Goal: Find specific page/section: Find specific page/section

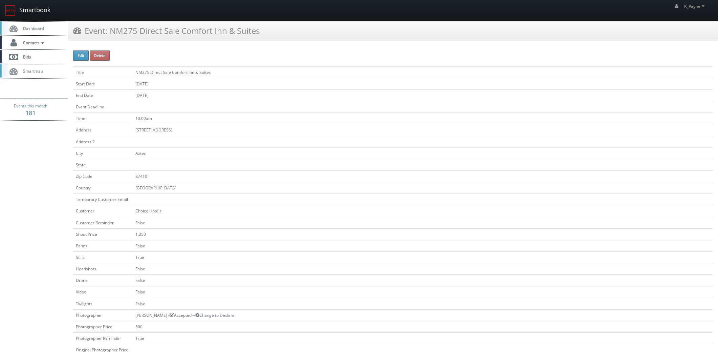
click at [19, 4] on link "Smartbook" at bounding box center [28, 10] width 56 height 21
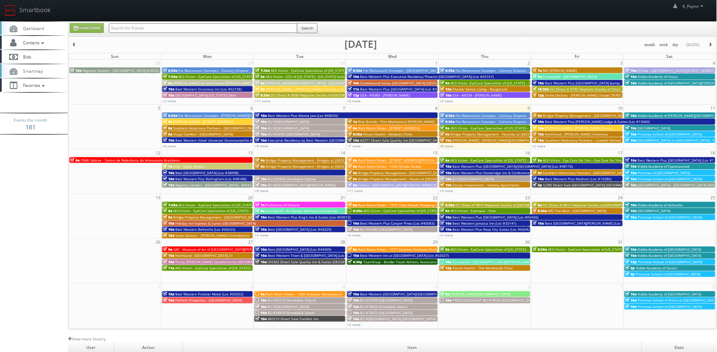
click at [148, 28] on input "text" at bounding box center [203, 27] width 189 height 9
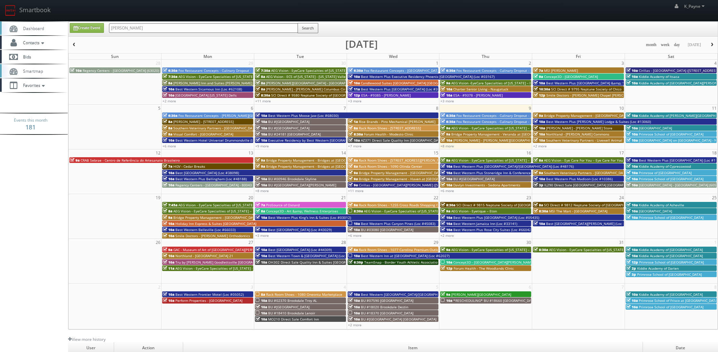
type input "phillip"
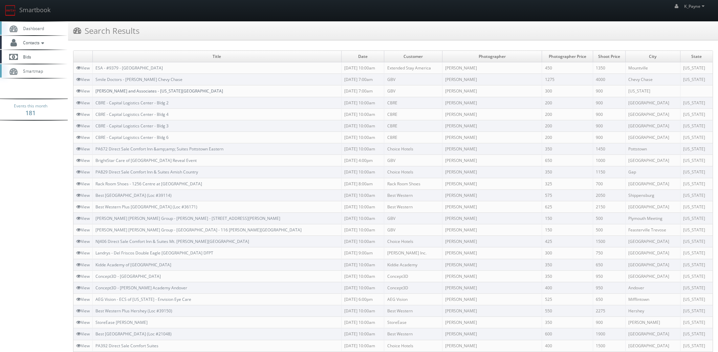
click at [161, 91] on link "Phillips and Associates - New York City" at bounding box center [159, 91] width 128 height 6
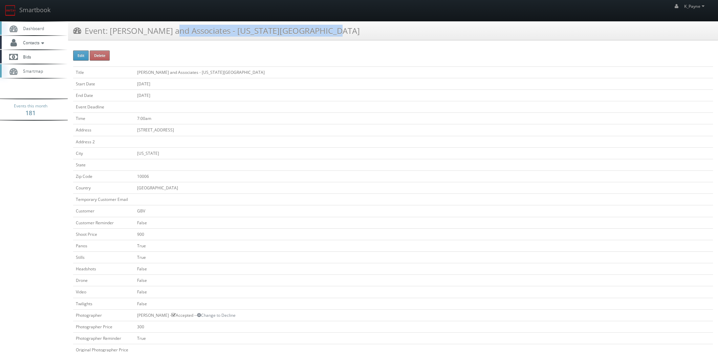
drag, startPoint x: 264, startPoint y: 28, endPoint x: 111, endPoint y: 38, distance: 153.0
click at [111, 38] on div "Event: Phillips and Associates - New York City" at bounding box center [393, 30] width 650 height 19
copy h3 "Phillips and Associates - New York City"
click at [36, 8] on link "Smartbook" at bounding box center [28, 10] width 56 height 21
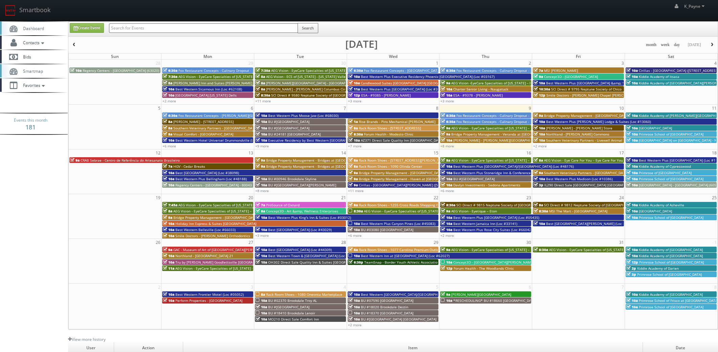
click at [140, 26] on input "text" at bounding box center [203, 27] width 189 height 9
type input "king"
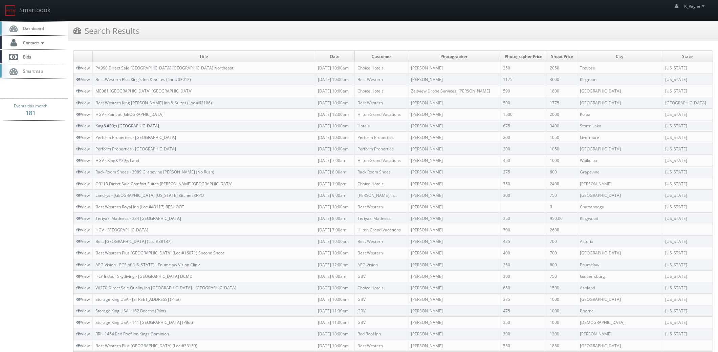
click at [135, 127] on link "King&#39;s Pointe Resort" at bounding box center [127, 126] width 64 height 6
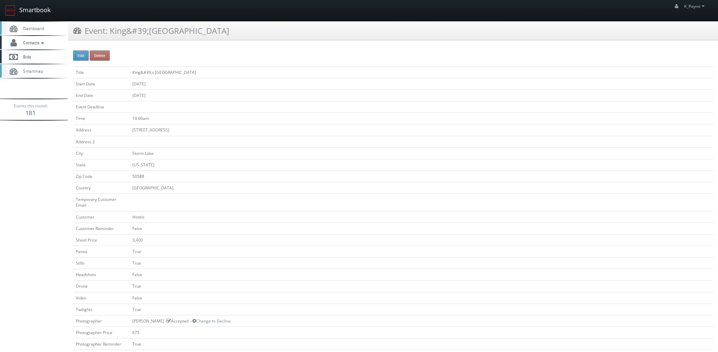
click at [42, 11] on link "Smartbook" at bounding box center [28, 10] width 56 height 21
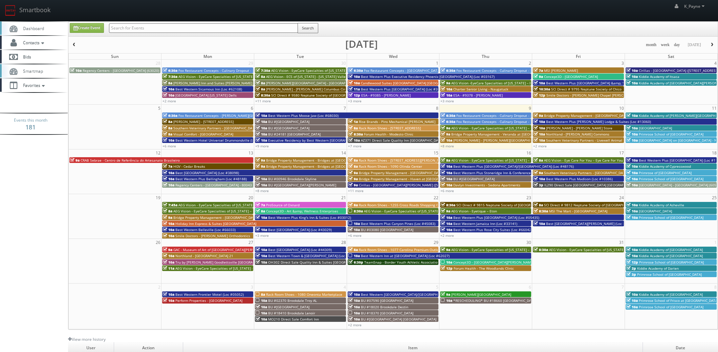
click at [149, 29] on input "text" at bounding box center [203, 27] width 189 height 9
type input "44764"
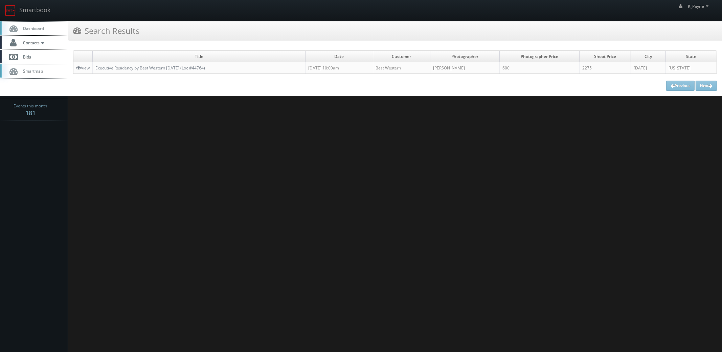
click at [174, 61] on td "Title" at bounding box center [199, 57] width 213 height 12
drag, startPoint x: 193, startPoint y: 70, endPoint x: 269, endPoint y: 86, distance: 77.7
click at [193, 70] on link "Executive Residency by Best Western Corpus Christi (Loc #44764)" at bounding box center [150, 68] width 110 height 6
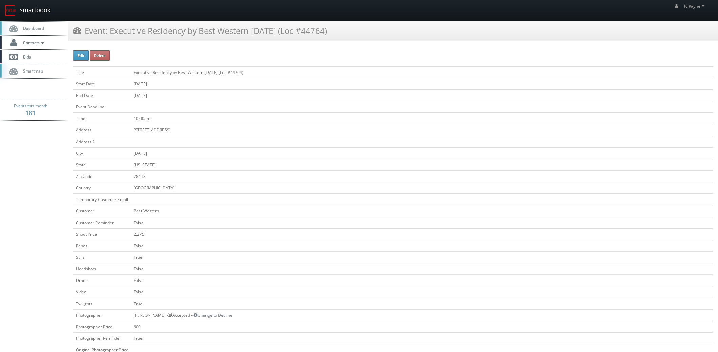
click at [34, 12] on link "Smartbook" at bounding box center [28, 10] width 56 height 21
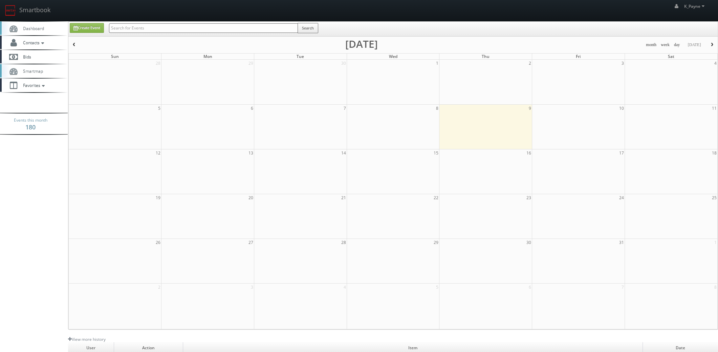
click at [215, 30] on input "text" at bounding box center [203, 27] width 189 height 9
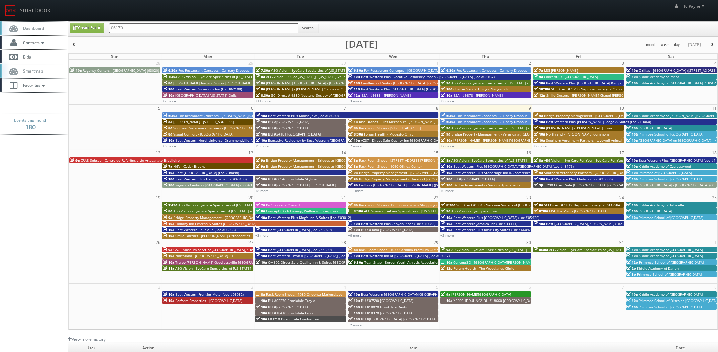
type input "06179"
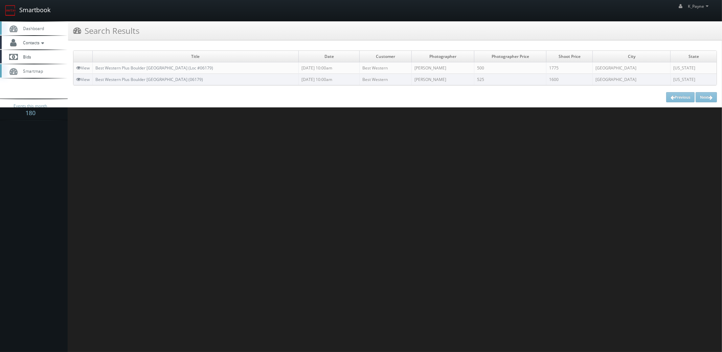
click at [36, 13] on link "Smartbook" at bounding box center [28, 10] width 56 height 21
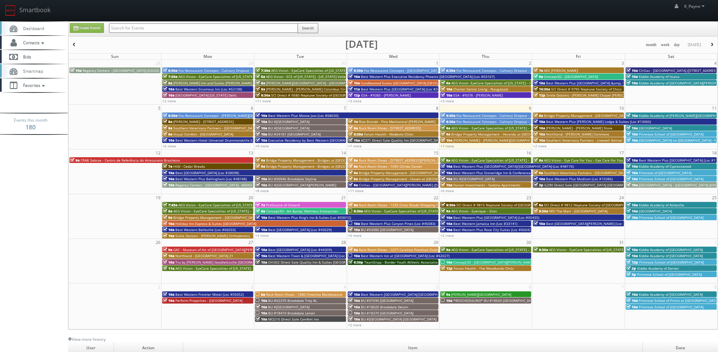
click at [197, 30] on input "text" at bounding box center [203, 27] width 189 height 9
type input "woodmont"
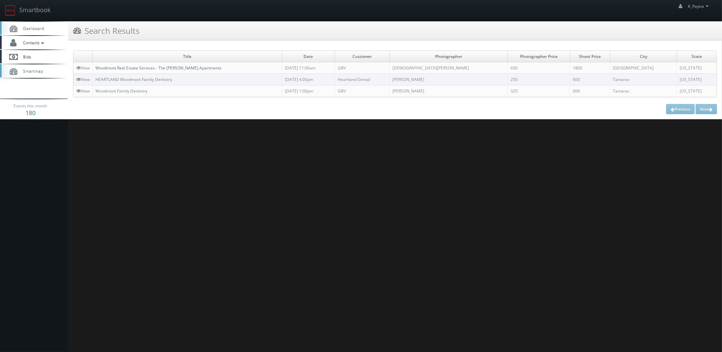
click at [167, 68] on link "Woodmont Real Estate Services - The [PERSON_NAME] Apartments" at bounding box center [158, 68] width 126 height 6
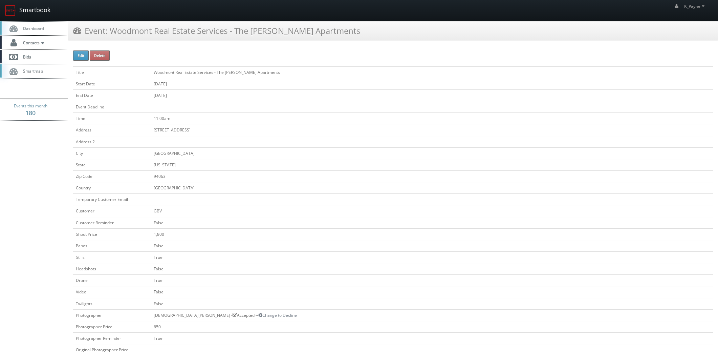
click at [35, 10] on link "Smartbook" at bounding box center [28, 10] width 56 height 21
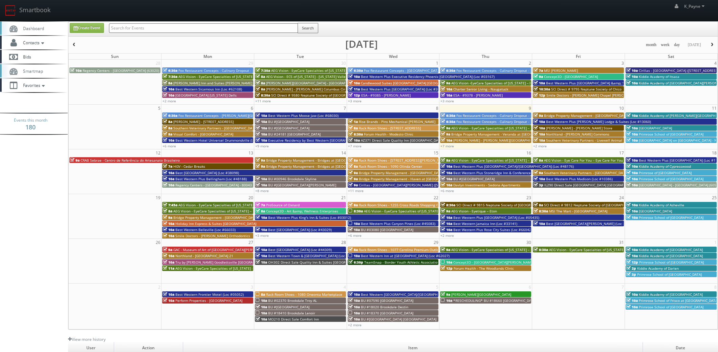
click at [128, 25] on input "text" at bounding box center [203, 27] width 189 height 9
type input "va960"
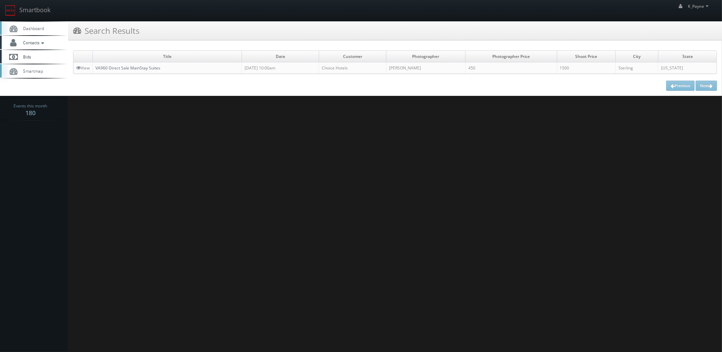
click at [144, 69] on link "VA960 Direct Sale MainStay Suites" at bounding box center [127, 68] width 65 height 6
